Goal: Information Seeking & Learning: Learn about a topic

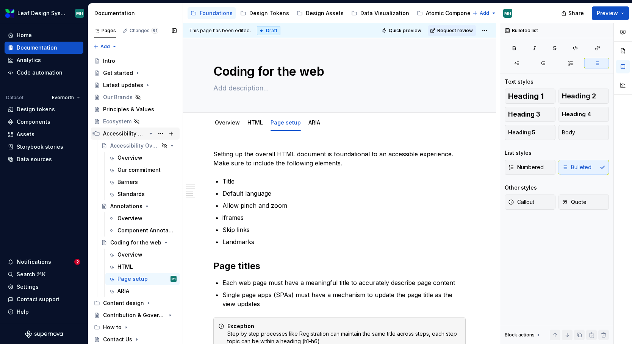
scroll to position [359, 0]
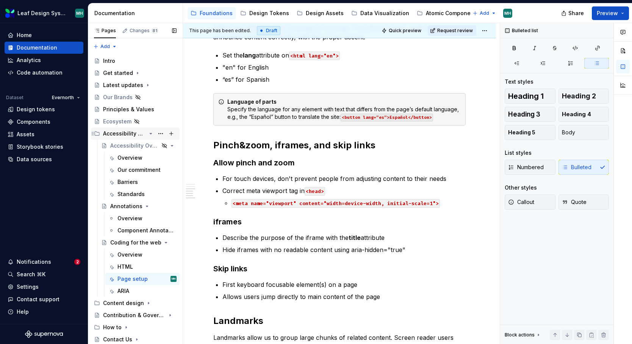
click at [127, 133] on div "Accessibility Guidelines" at bounding box center [124, 134] width 43 height 8
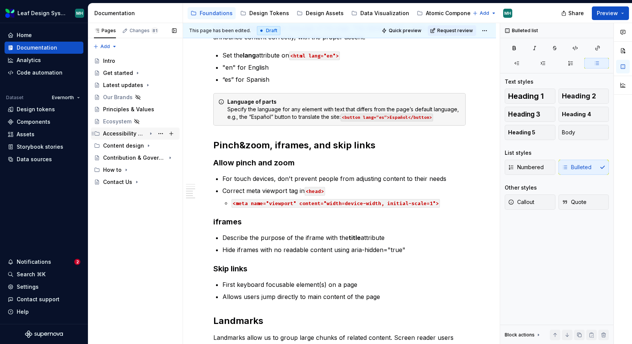
click at [127, 133] on div "Accessibility Guidelines" at bounding box center [124, 134] width 43 height 8
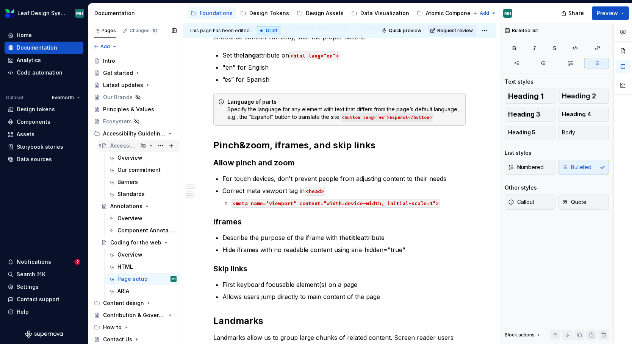
type textarea "*"
click at [133, 147] on div "Accessibility Overview" at bounding box center [124, 146] width 28 height 8
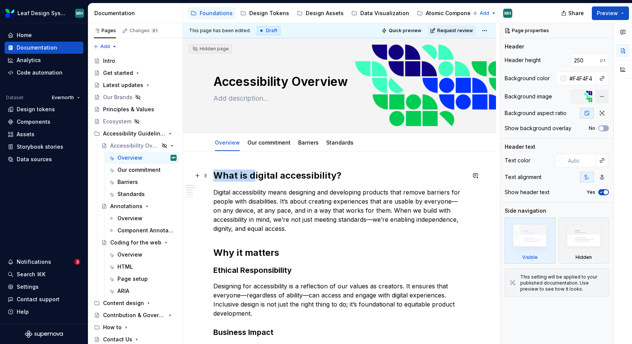
drag, startPoint x: 217, startPoint y: 175, endPoint x: 253, endPoint y: 175, distance: 35.2
click at [253, 175] on strong "What is digital accessibility?" at bounding box center [277, 175] width 128 height 11
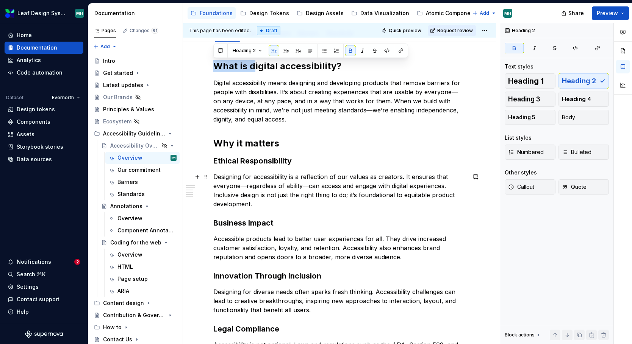
scroll to position [109, 0]
click at [151, 172] on div "Our commitment" at bounding box center [135, 170] width 36 height 8
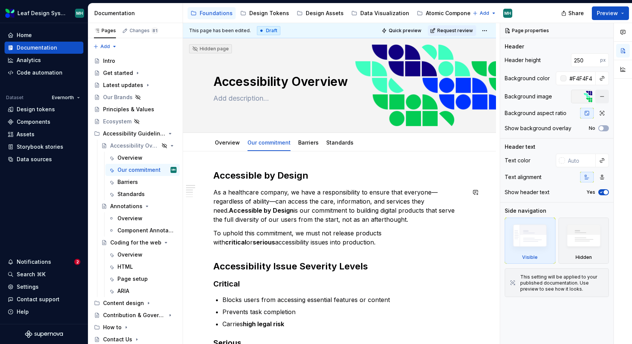
click at [343, 224] on div "Accessible by Design As a healthcare company, we have a responsibility to ensur…" at bounding box center [339, 338] width 252 height 336
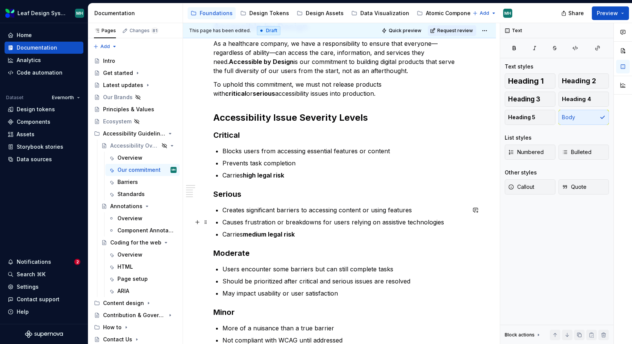
scroll to position [156, 0]
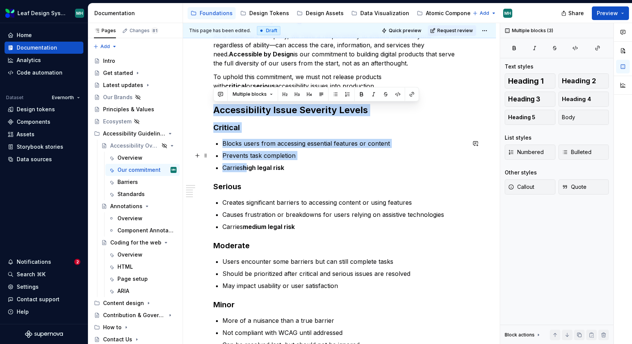
drag, startPoint x: 215, startPoint y: 111, endPoint x: 247, endPoint y: 167, distance: 64.3
click at [247, 167] on div "Accessible by Design As a healthcare company, we have a responsibility to ensur…" at bounding box center [339, 181] width 252 height 336
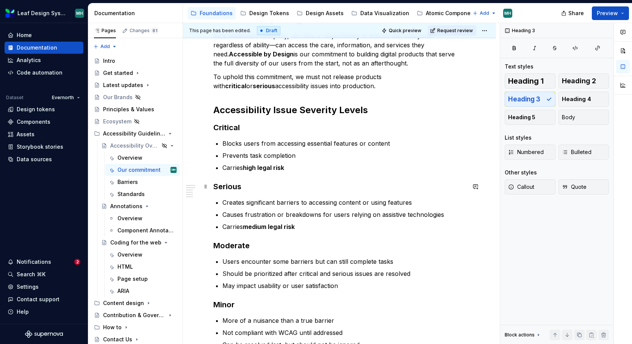
click at [388, 181] on h3 "Serious" at bounding box center [339, 186] width 252 height 11
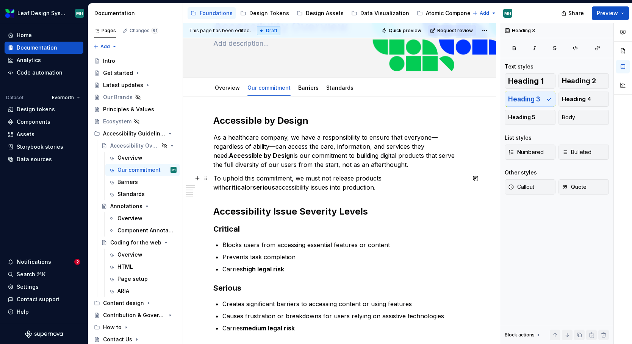
scroll to position [54, 0]
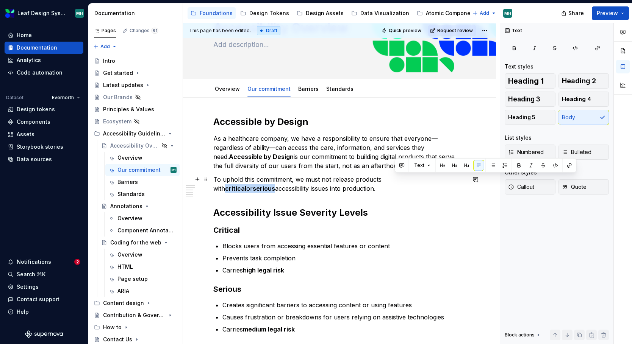
drag, startPoint x: 394, startPoint y: 181, endPoint x: 446, endPoint y: 181, distance: 51.9
click at [446, 181] on p "To uphold this commitment, we must not release products with critical or seriou…" at bounding box center [339, 184] width 252 height 18
click at [312, 183] on p "To uphold this commitment, we must not release products with critical or seriou…" at bounding box center [339, 184] width 252 height 18
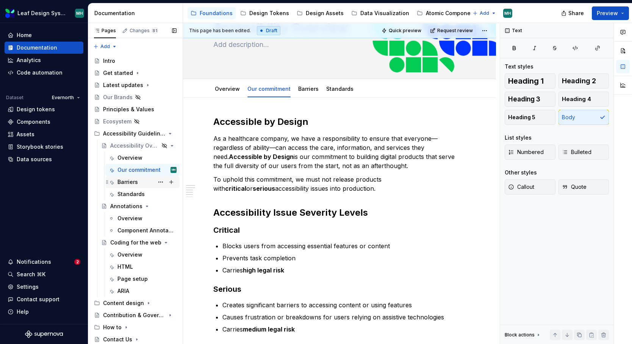
click at [133, 183] on div "Barriers" at bounding box center [127, 182] width 20 height 8
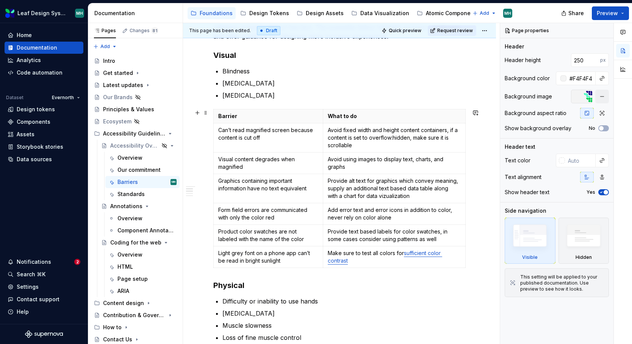
scroll to position [227, 0]
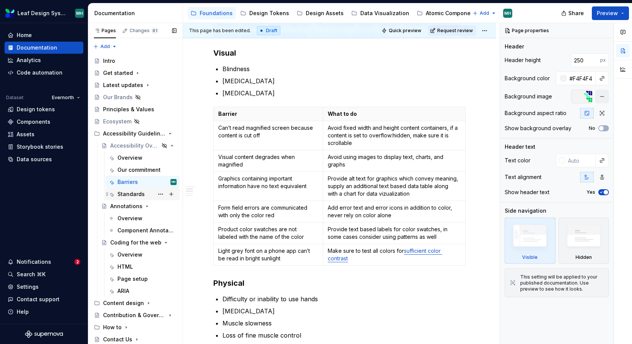
click at [128, 193] on div "Standards" at bounding box center [130, 195] width 27 height 8
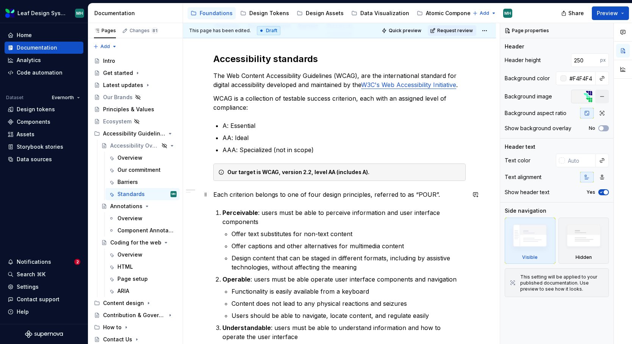
scroll to position [116, 0]
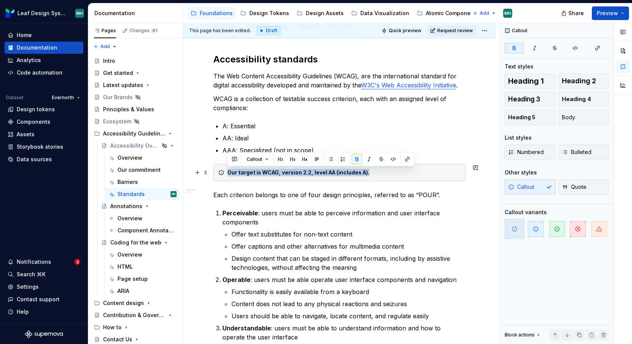
drag, startPoint x: 371, startPoint y: 175, endPoint x: 225, endPoint y: 175, distance: 145.9
click at [225, 175] on div "Our target is WCAG, version 2.2, level AA (includes A)." at bounding box center [339, 172] width 252 height 17
click at [291, 117] on div "Accessibility standards The Web Content Accessibility Guidelines (WCAG), are th…" at bounding box center [339, 253] width 252 height 401
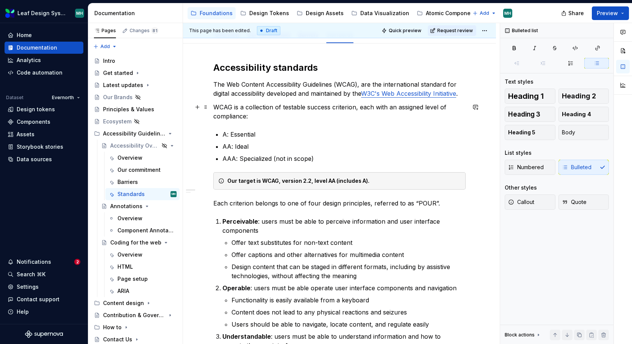
scroll to position [109, 0]
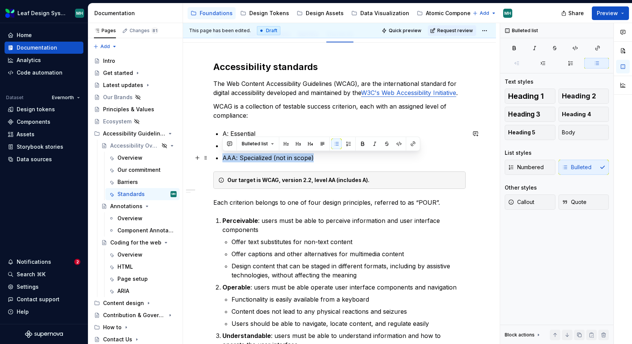
drag, startPoint x: 316, startPoint y: 156, endPoint x: 219, endPoint y: 160, distance: 97.8
click at [222, 160] on li "AAA: Specialized (not in scope)" at bounding box center [343, 157] width 243 height 9
click at [264, 154] on p "AAA: Specialized (not in scope)" at bounding box center [343, 157] width 243 height 9
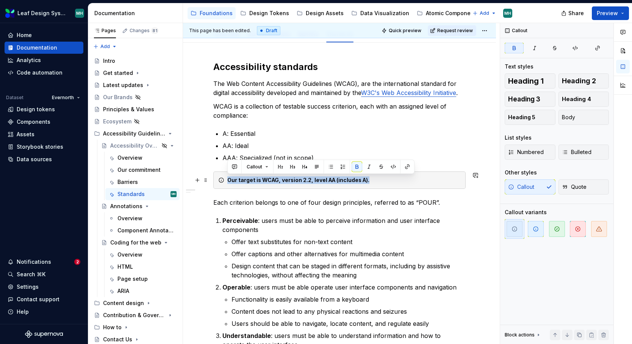
drag, startPoint x: 386, startPoint y: 180, endPoint x: 228, endPoint y: 181, distance: 157.6
click at [228, 181] on div "Our target is WCAG, version 2.2, level AA (includes A)." at bounding box center [343, 181] width 233 height 8
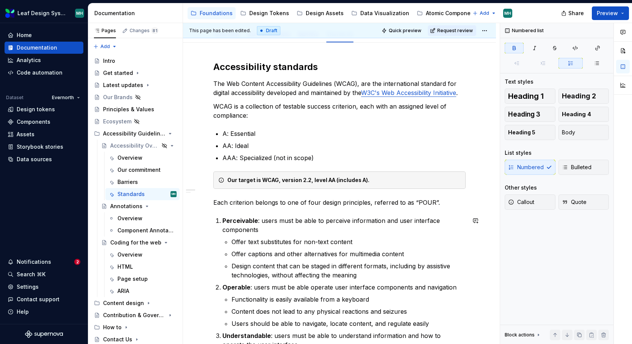
click at [273, 210] on div "Accessibility standards The Web Content Accessibility Guidelines (WCAG), are th…" at bounding box center [339, 261] width 252 height 401
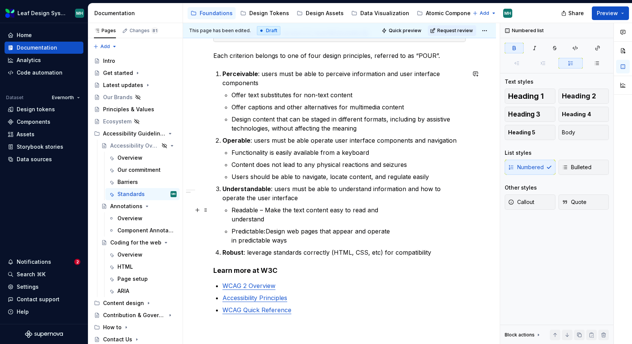
scroll to position [255, 0]
click at [120, 206] on div "Annotations" at bounding box center [126, 207] width 32 height 8
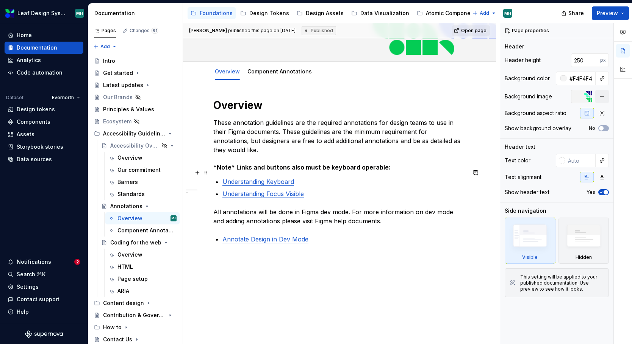
scroll to position [74, 0]
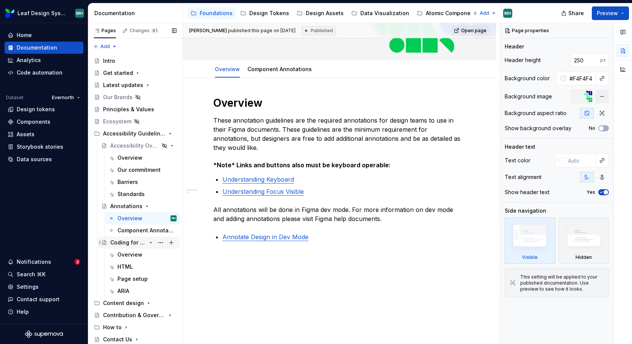
click at [132, 241] on div "Coding for the web" at bounding box center [128, 243] width 36 height 8
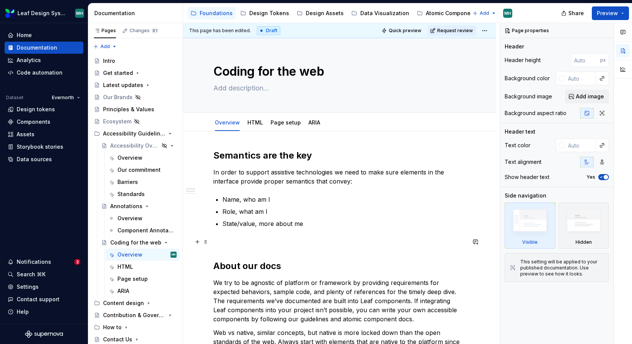
click at [262, 241] on p at bounding box center [339, 242] width 252 height 9
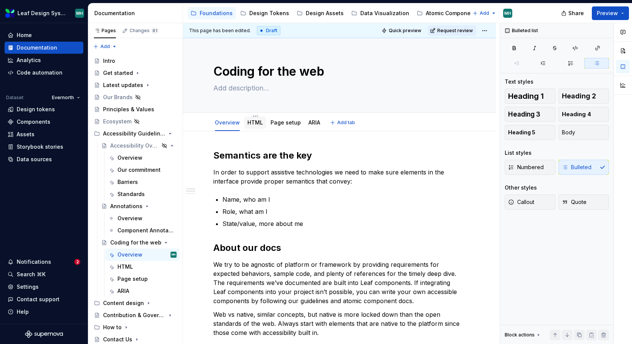
click at [255, 120] on link "HTML" at bounding box center [255, 122] width 16 height 6
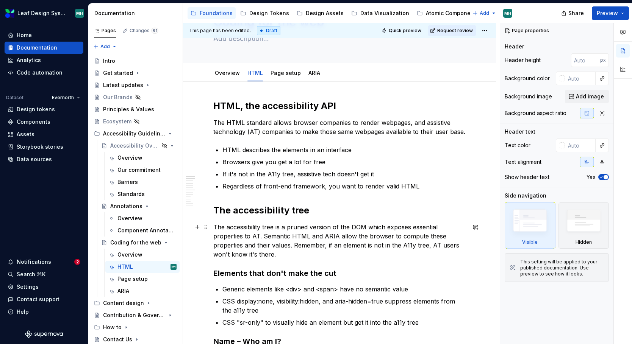
scroll to position [50, 0]
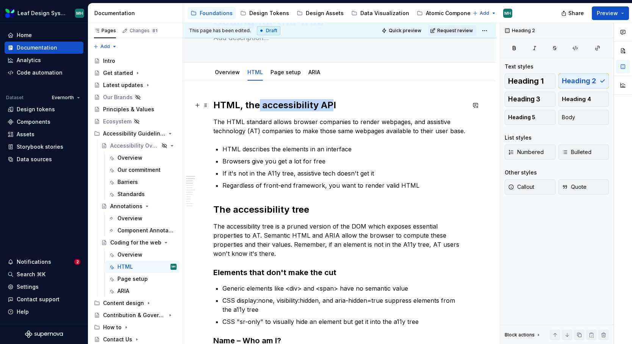
drag, startPoint x: 259, startPoint y: 105, endPoint x: 331, endPoint y: 106, distance: 71.6
click at [331, 106] on h2 "HTML, the accessibility API" at bounding box center [339, 105] width 252 height 12
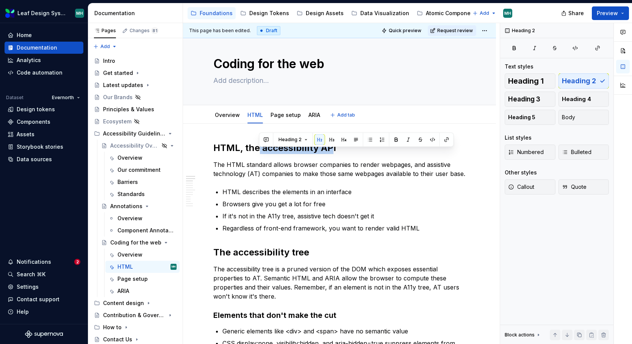
scroll to position [0, 0]
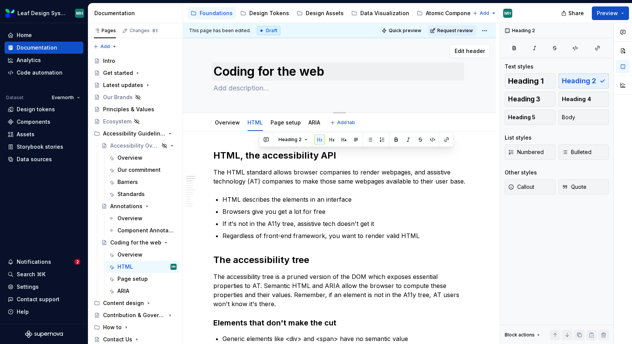
drag, startPoint x: 208, startPoint y: 70, endPoint x: 297, endPoint y: 72, distance: 89.1
click at [297, 72] on div "Coding for the web Edit header" at bounding box center [339, 75] width 313 height 75
drag, startPoint x: 339, startPoint y: 70, endPoint x: 343, endPoint y: 73, distance: 5.5
click at [343, 73] on textarea "Coding for the web" at bounding box center [338, 72] width 252 height 18
click at [426, 15] on div "Atomic Components" at bounding box center [452, 13] width 53 height 8
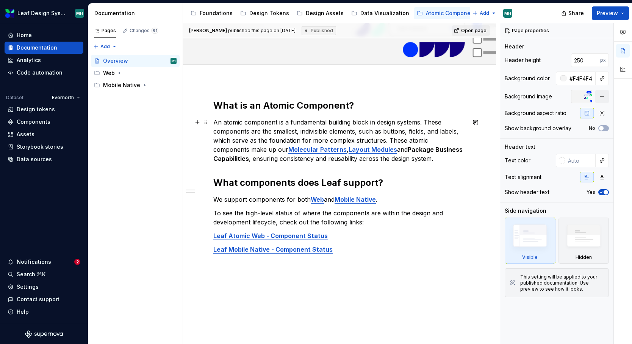
scroll to position [90, 0]
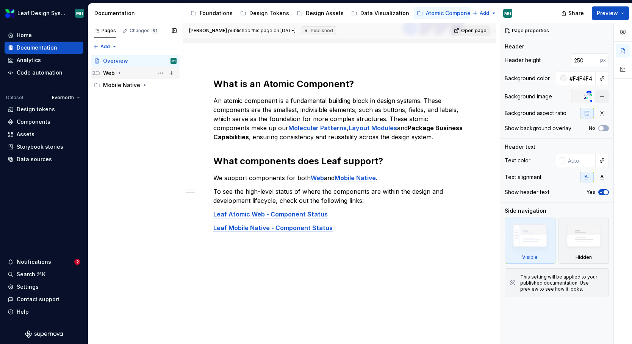
click at [119, 74] on icon "Page tree" at bounding box center [119, 73] width 6 height 6
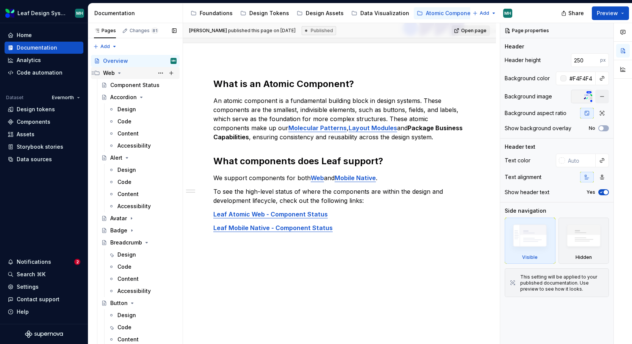
click at [119, 73] on icon "Page tree" at bounding box center [120, 73] width 2 height 1
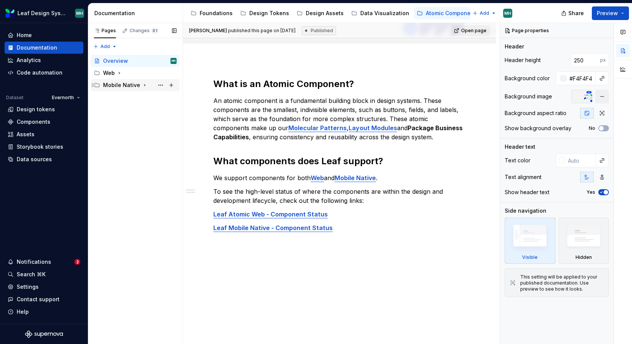
click at [142, 86] on icon "Page tree" at bounding box center [145, 85] width 6 height 6
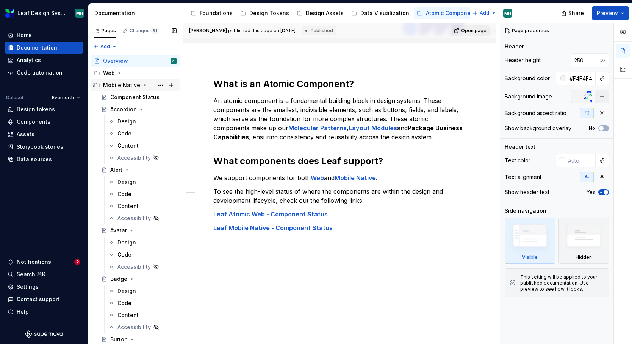
click at [142, 86] on icon "Page tree" at bounding box center [145, 85] width 6 height 6
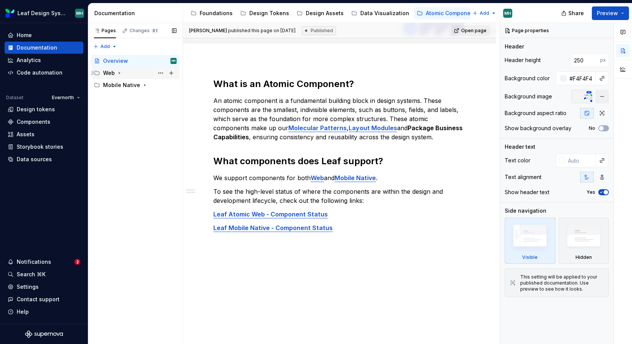
click at [119, 73] on icon "Page tree" at bounding box center [119, 73] width 1 height 2
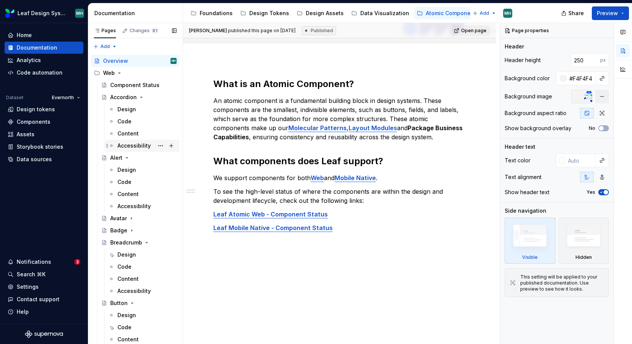
click at [132, 144] on div "Accessibility" at bounding box center [133, 146] width 33 height 8
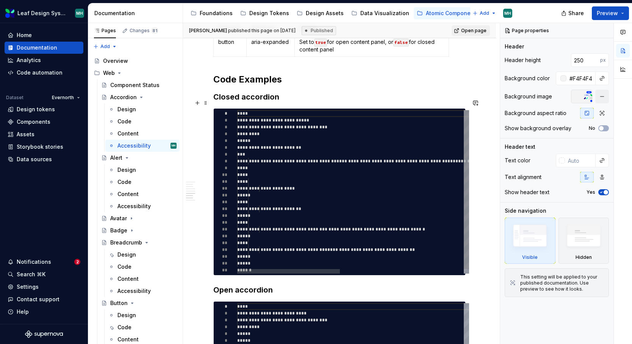
scroll to position [551, 0]
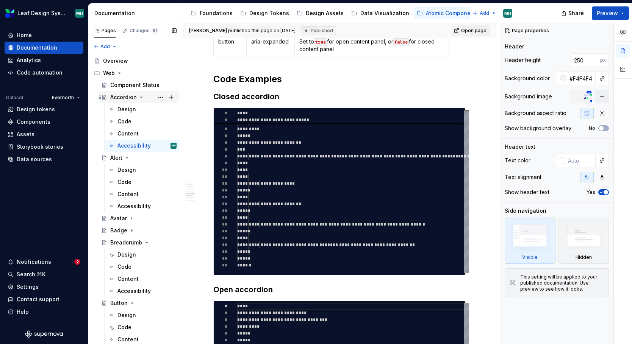
click at [141, 97] on icon "Page tree" at bounding box center [142, 97] width 2 height 1
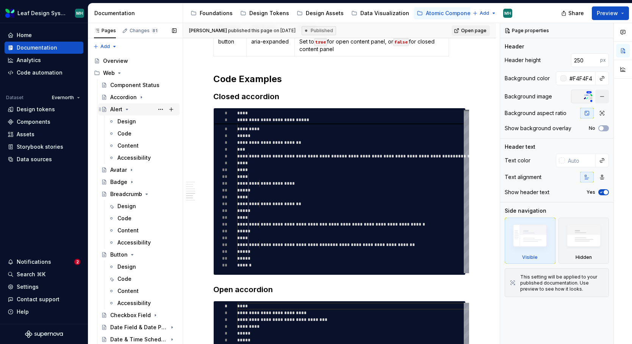
click at [128, 109] on icon "Page tree" at bounding box center [127, 109] width 6 height 6
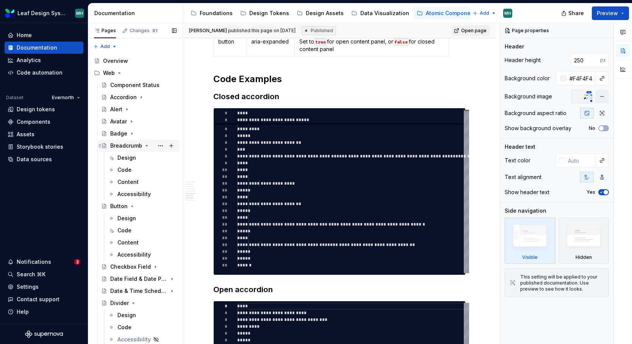
click at [147, 147] on icon "Page tree" at bounding box center [147, 146] width 6 height 6
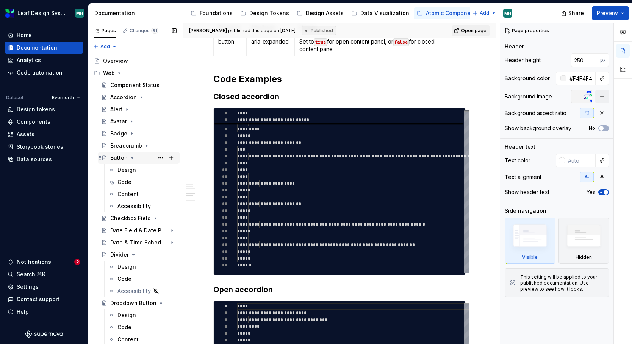
click at [131, 156] on icon "Page tree" at bounding box center [132, 158] width 6 height 6
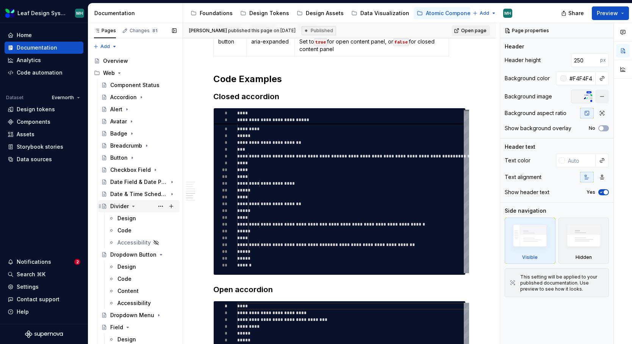
click at [131, 206] on icon "Page tree" at bounding box center [133, 206] width 6 height 6
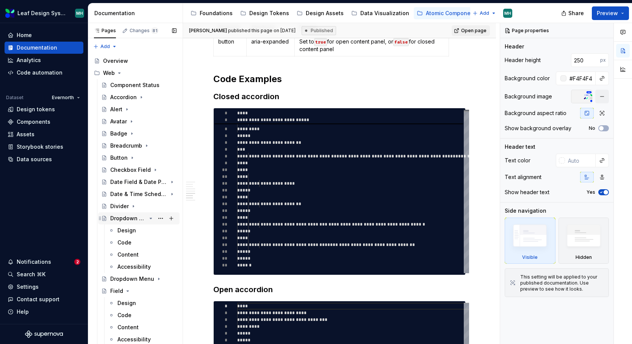
click at [152, 217] on icon "Page tree" at bounding box center [151, 219] width 6 height 6
click at [127, 244] on icon "Page tree" at bounding box center [128, 243] width 6 height 6
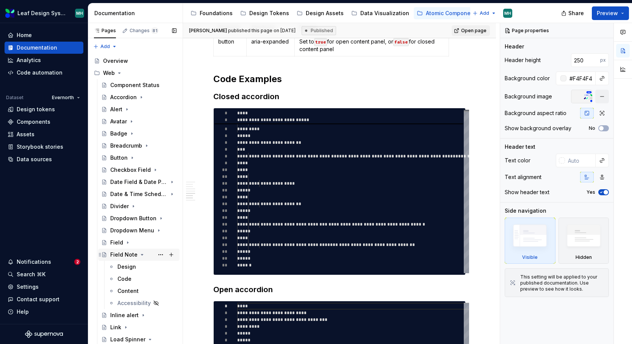
click at [141, 255] on icon "Page tree" at bounding box center [142, 255] width 2 height 1
click at [147, 291] on icon "Page tree" at bounding box center [150, 291] width 6 height 6
click at [131, 304] on icon "Page tree" at bounding box center [131, 303] width 6 height 6
type textarea "*"
